Goal: Obtain resource: Download file/media

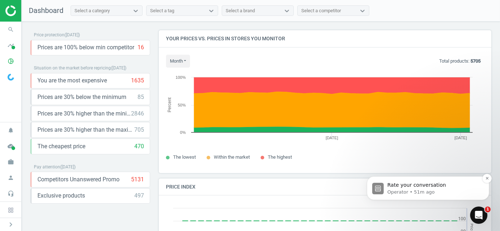
click at [481, 176] on div "Rate your conversation Operator • 51m ago" at bounding box center [427, 188] width 122 height 24
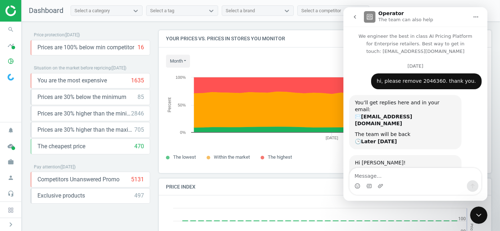
scroll to position [44, 0]
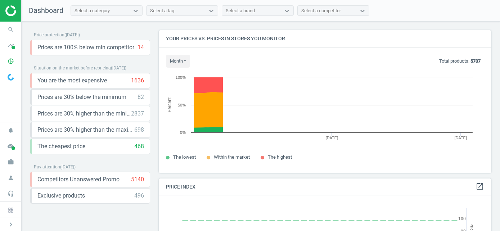
scroll to position [176, 338]
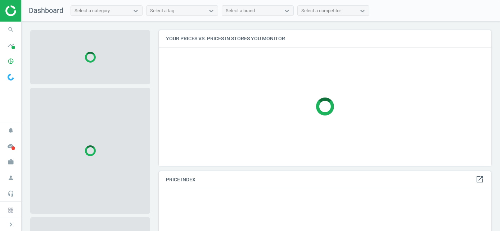
scroll to position [146, 338]
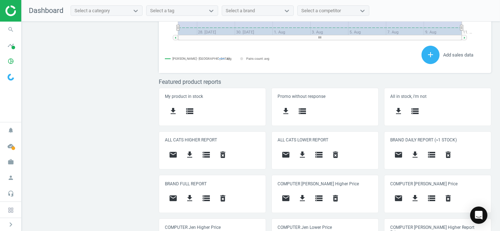
scroll to position [360, 0]
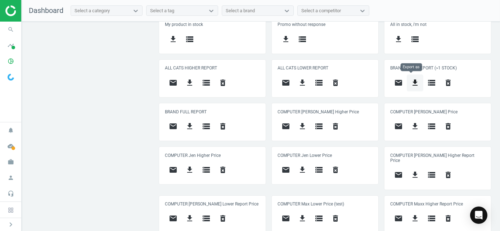
click at [412, 79] on icon "get_app" at bounding box center [415, 82] width 9 height 9
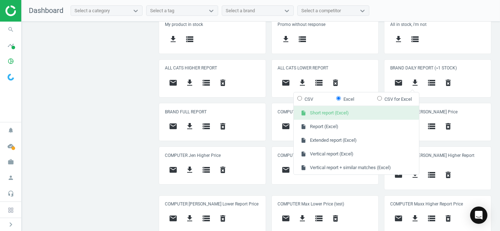
click at [364, 114] on button "insert_drive_file Short report (Excel)" at bounding box center [356, 113] width 125 height 14
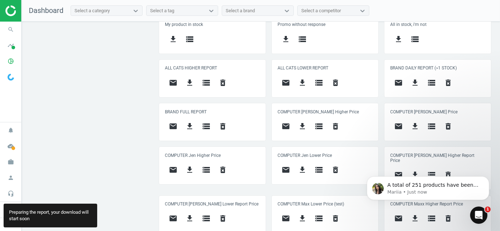
scroll to position [0, 0]
